Goal: Find specific page/section: Find specific page/section

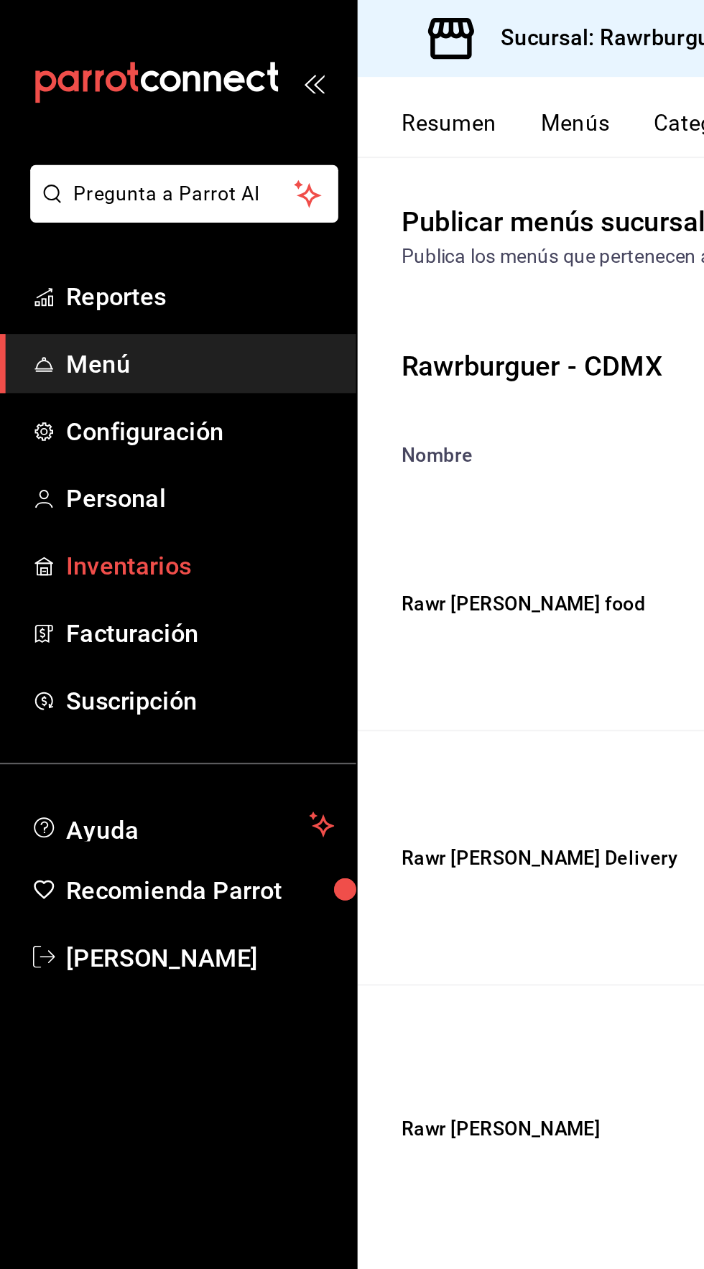
click at [52, 290] on span "Inventarios" at bounding box center [104, 295] width 140 height 19
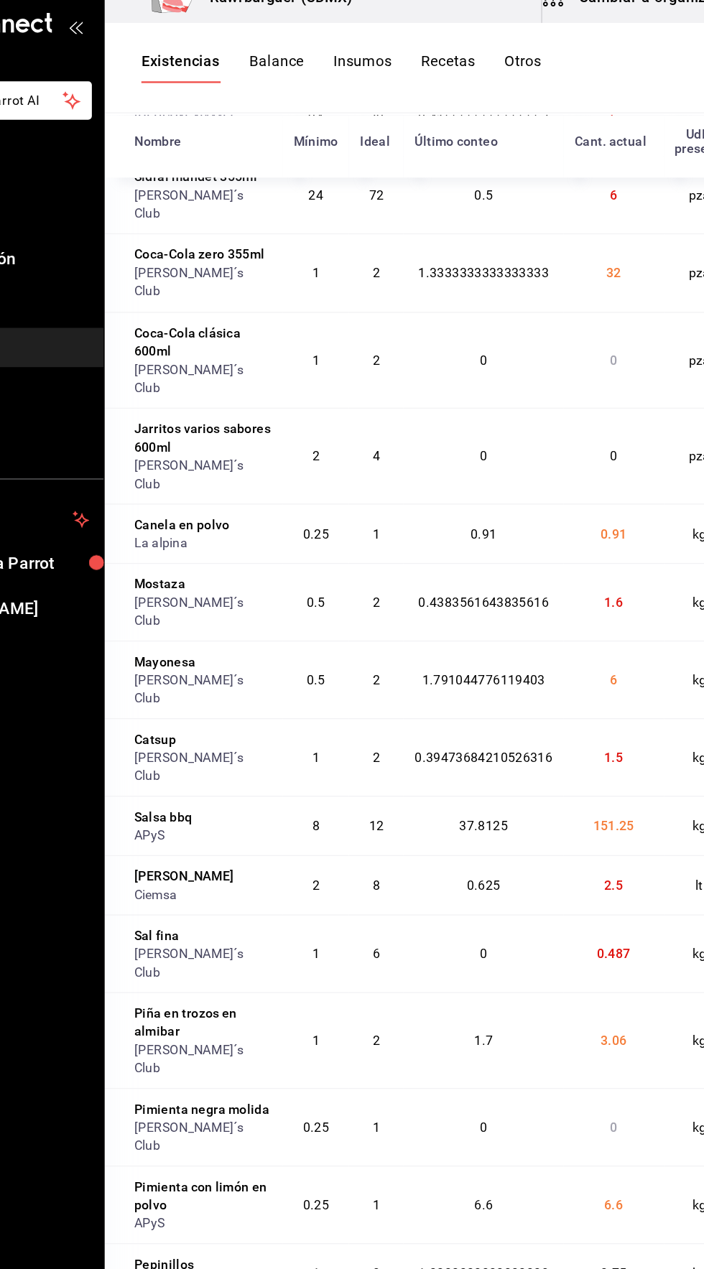
scroll to position [3319, 0]
